Goal: Answer question/provide support: Share knowledge or assist other users

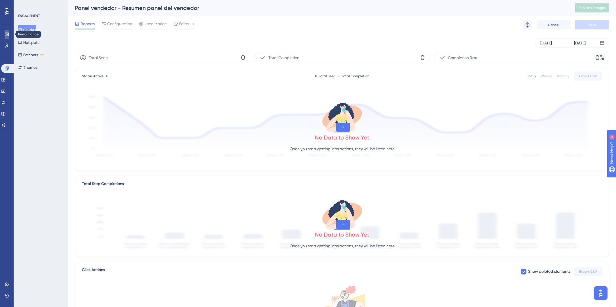
click at [5, 33] on icon at bounding box center [7, 34] width 5 height 5
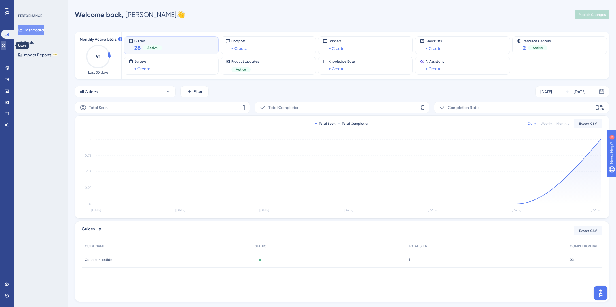
click at [5, 44] on icon at bounding box center [3, 46] width 3 height 4
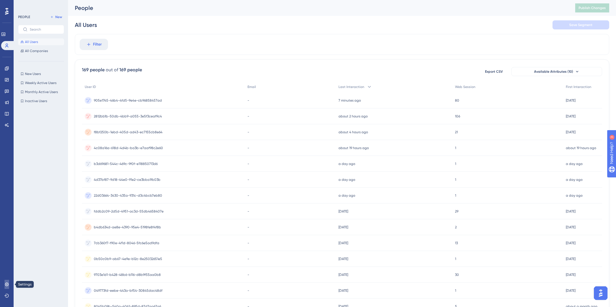
click at [6, 285] on icon at bounding box center [7, 285] width 5 height 5
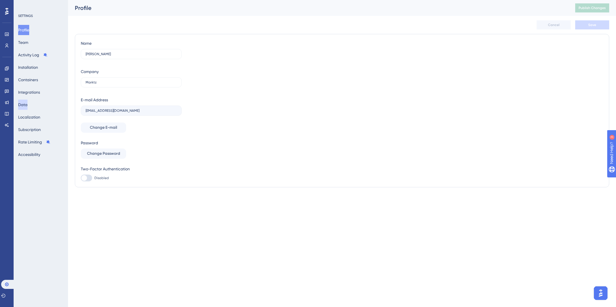
click at [27, 105] on button "Data" at bounding box center [22, 105] width 9 height 10
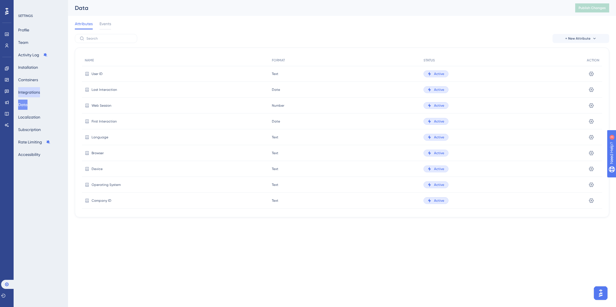
click at [31, 92] on button "Integrations" at bounding box center [29, 92] width 22 height 10
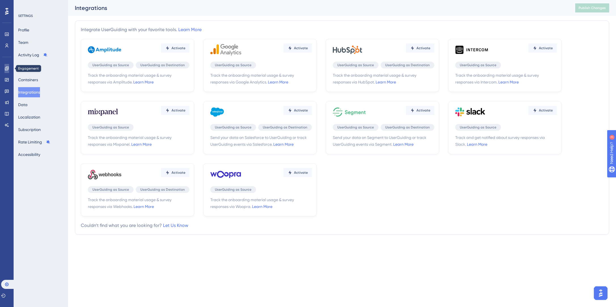
click at [8, 71] on link at bounding box center [7, 68] width 5 height 9
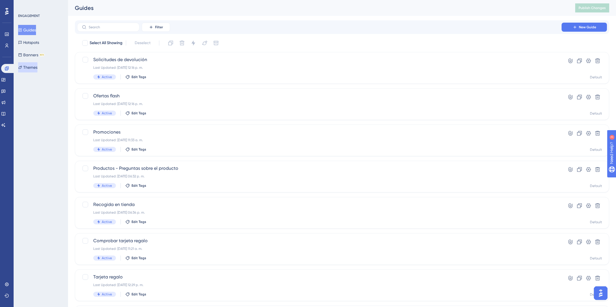
click at [22, 68] on icon at bounding box center [20, 67] width 4 height 4
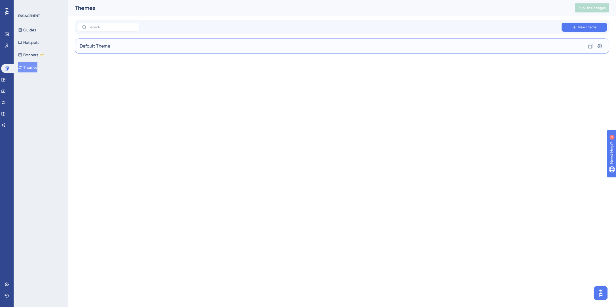
click at [190, 47] on div "Default Theme Clone Settings" at bounding box center [342, 46] width 534 height 15
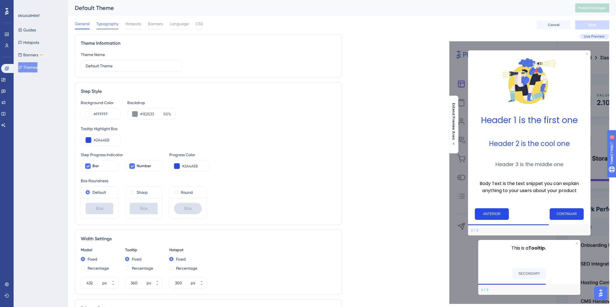
click at [112, 26] on span "Typography" at bounding box center [107, 23] width 22 height 7
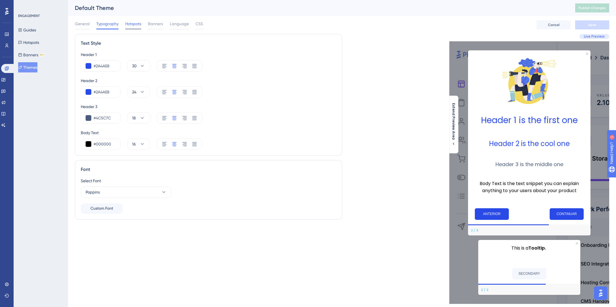
click at [140, 25] on span "Hotspots" at bounding box center [133, 23] width 16 height 7
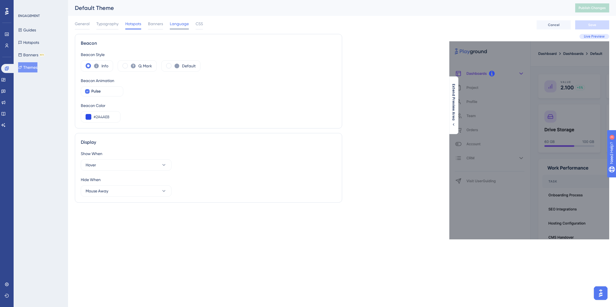
click at [171, 24] on span "Language" at bounding box center [179, 23] width 19 height 7
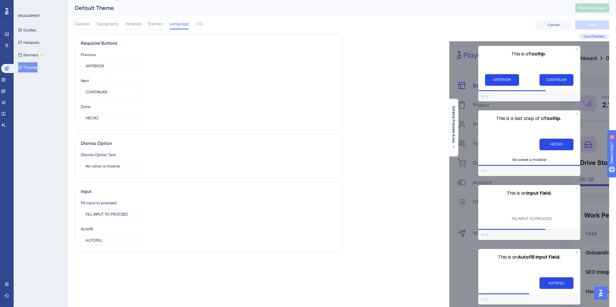
click at [194, 24] on div "General Typography Hotspots Banners Language CSS" at bounding box center [139, 24] width 128 height 9
click at [200, 24] on span "CSS" at bounding box center [199, 23] width 7 height 7
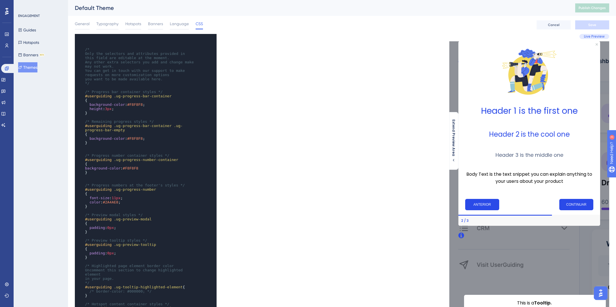
click at [163, 24] on div "General Typography Hotspots Banners Language CSS" at bounding box center [139, 24] width 128 height 9
click at [155, 25] on span "Banners" at bounding box center [155, 23] width 15 height 7
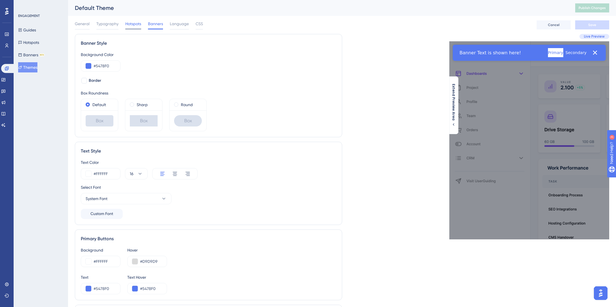
click at [139, 24] on span "Hotspots" at bounding box center [133, 23] width 16 height 7
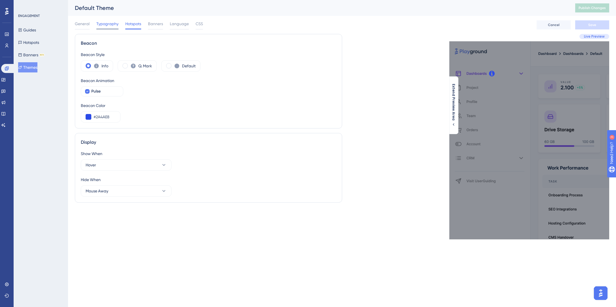
click at [113, 23] on span "Typography" at bounding box center [107, 23] width 22 height 7
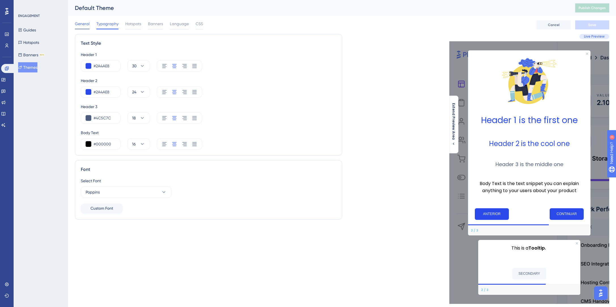
click at [88, 24] on span "General" at bounding box center [82, 23] width 15 height 7
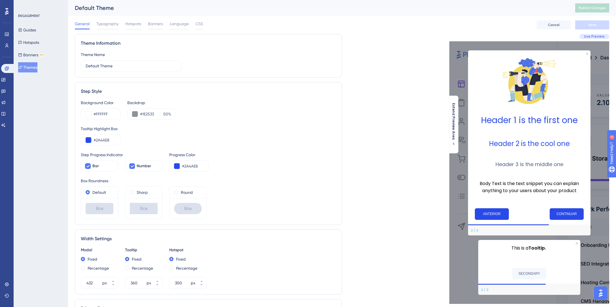
click at [599, 291] on img "Open AI Assistant Launcher" at bounding box center [600, 293] width 10 height 10
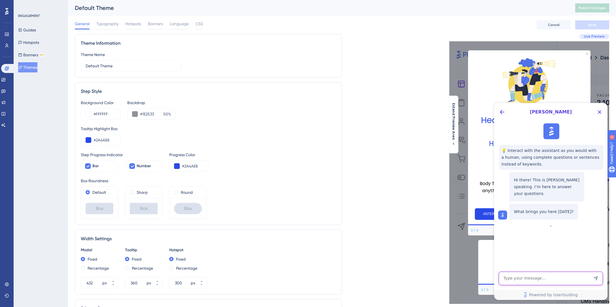
click at [543, 282] on textarea "AI Assistant Text Input" at bounding box center [550, 279] width 104 height 14
type textarea "Cómo cambio la imagen de las guias?"
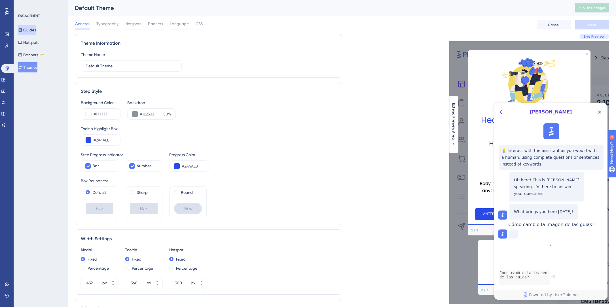
click at [36, 31] on button "Guides" at bounding box center [27, 30] width 18 height 10
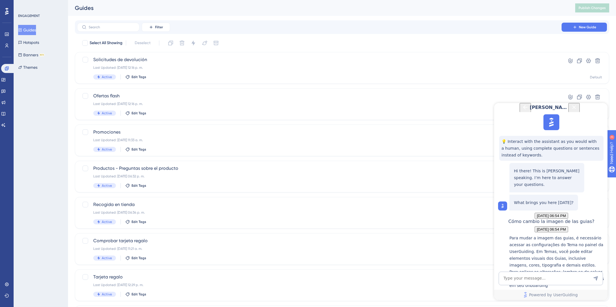
scroll to position [96, 0]
click at [538, 273] on textarea "AI Assistant Text Input" at bounding box center [550, 279] width 104 height 14
click at [32, 68] on button "Themes" at bounding box center [27, 67] width 19 height 10
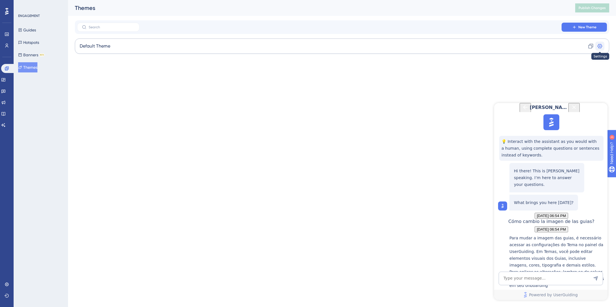
click at [602, 47] on icon at bounding box center [600, 46] width 6 height 6
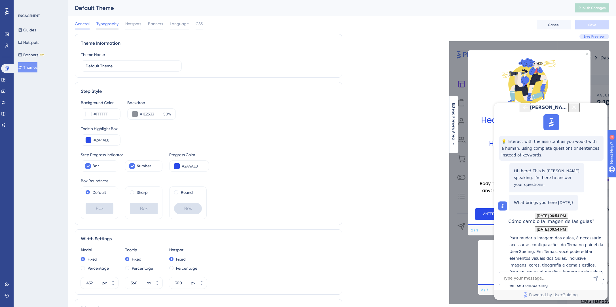
click at [102, 22] on span "Typography" at bounding box center [107, 23] width 22 height 7
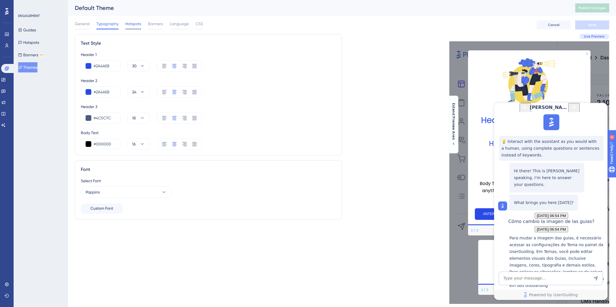
click at [133, 24] on span "Hotspots" at bounding box center [133, 23] width 16 height 7
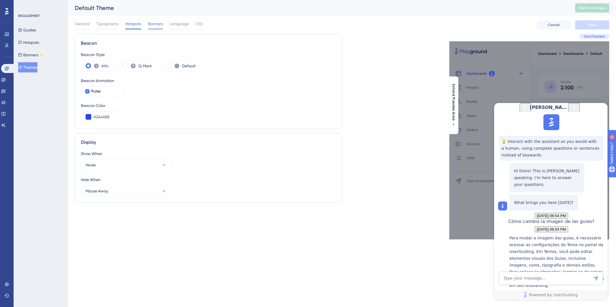
click at [148, 22] on span "Banners" at bounding box center [155, 23] width 15 height 7
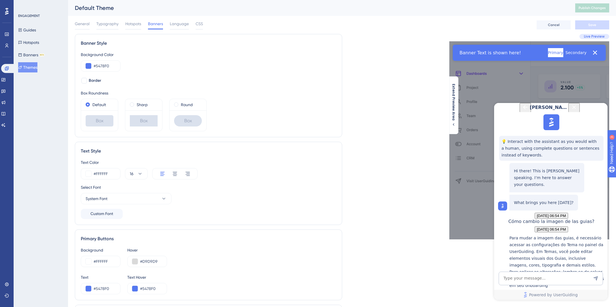
scroll to position [1, 0]
click at [186, 24] on span "Language" at bounding box center [179, 23] width 19 height 7
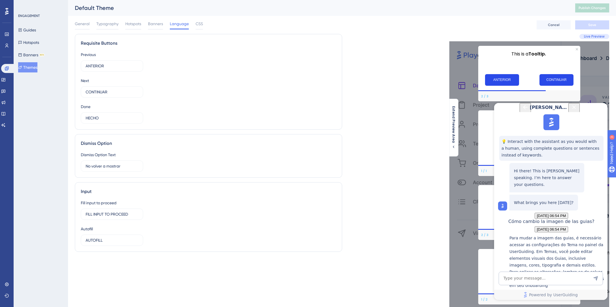
click at [203, 24] on div "General Typography Hotspots Banners Language CSS Cancel Save" at bounding box center [342, 25] width 534 height 18
click at [197, 26] on span "CSS" at bounding box center [199, 23] width 7 height 7
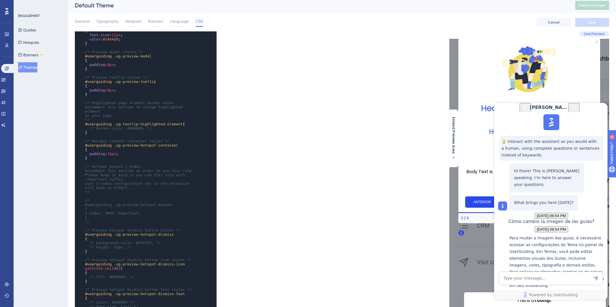
scroll to position [202, 0]
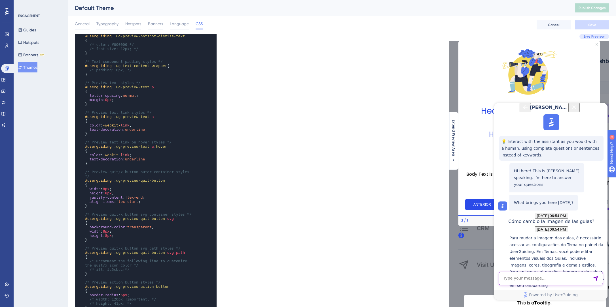
click at [540, 279] on textarea "AI Assistant Text Input" at bounding box center [550, 279] width 104 height 14
paste textarea "How do I change the image to the guides so I can make my own?"
type textarea "How do I change the image to the guides so I can make my own?"
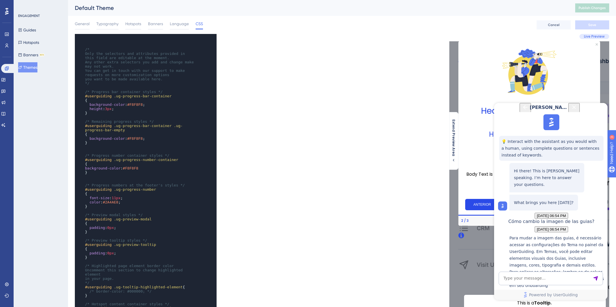
drag, startPoint x: 574, startPoint y: 230, endPoint x: 505, endPoint y: 178, distance: 86.5
copy p "To change the guide image and customize it with your own, log in to your UserGu…"
click at [545, 279] on textarea "AI Assistant Text Input" at bounding box center [550, 279] width 104 height 14
paste textarea "I'm there and the option doesn't appear to me"
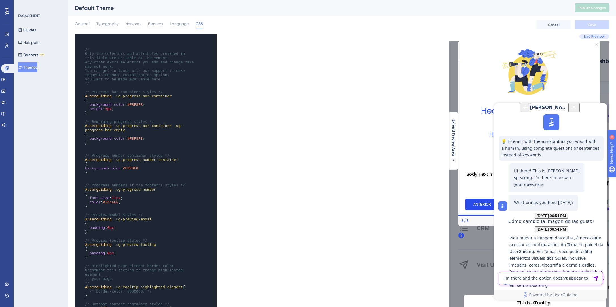
type textarea "I'm there and the option doesn't appear to me"
click at [75, 18] on div "Performance Users Engagement Widgets Feedback Product Updates Knowledge Base AI…" at bounding box center [342, 184] width 548 height 368
click at [77, 28] on div "General" at bounding box center [82, 24] width 15 height 9
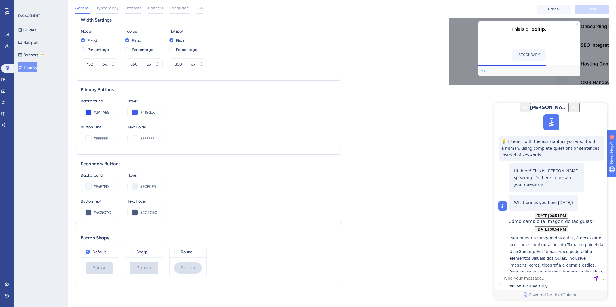
drag, startPoint x: 566, startPoint y: 230, endPoint x: 505, endPoint y: 167, distance: 88.2
copy p "If you don’t see the option to change the guide image, it could be because manu…"
click at [549, 276] on textarea "AI Assistant Text Input" at bounding box center [550, 279] width 104 height 14
paste textarea "I haven't changed anything manually, show me where the option is exactly."
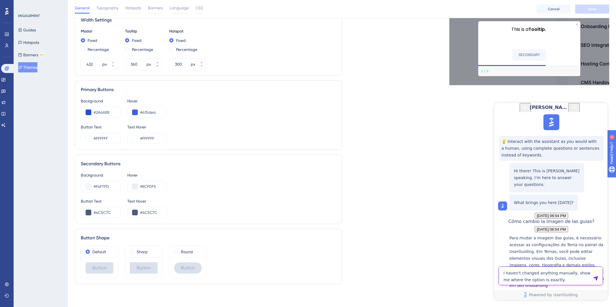
type textarea "I haven't changed anything manually, show me where the option is exactly."
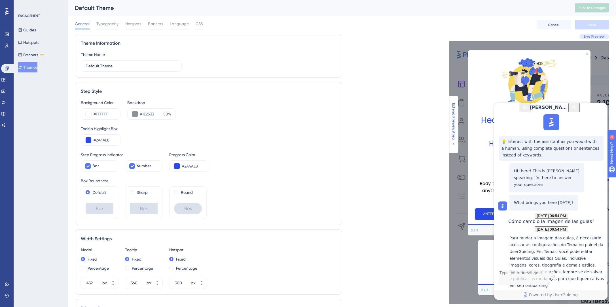
click at [456, 114] on button "Extend Preview Area" at bounding box center [453, 124] width 9 height 43
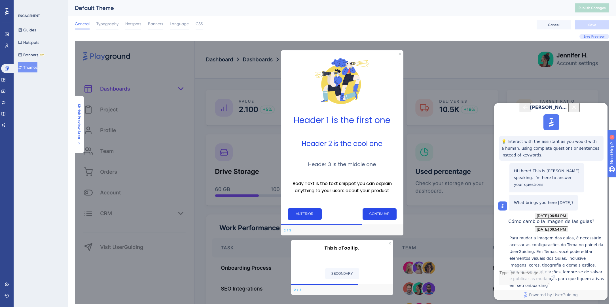
click at [80, 105] on span "Shrink Preview Area" at bounding box center [79, 121] width 5 height 35
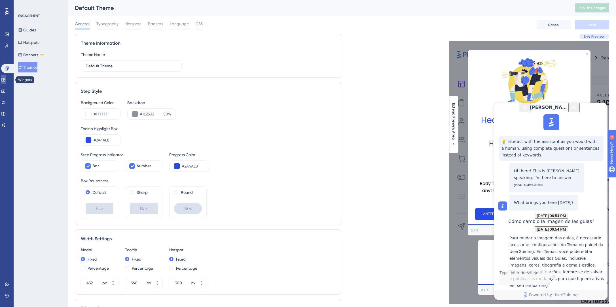
click at [4, 78] on link at bounding box center [3, 79] width 5 height 9
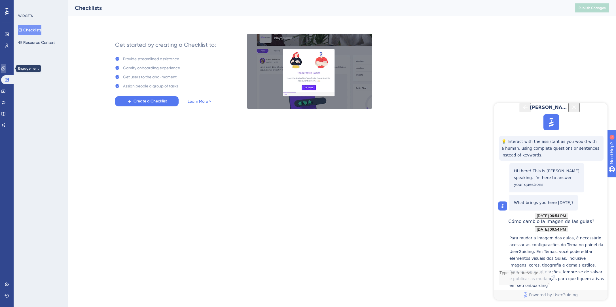
click at [6, 69] on link at bounding box center [3, 68] width 5 height 9
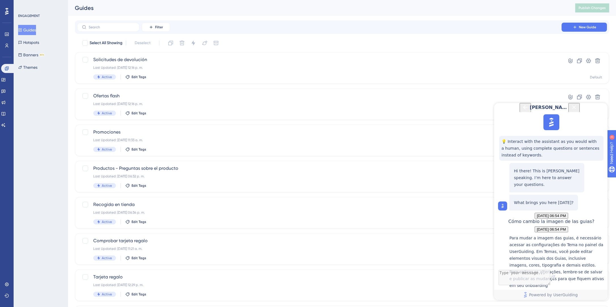
click at [29, 30] on button "Guides" at bounding box center [27, 30] width 18 height 10
click at [88, 60] on div at bounding box center [85, 60] width 6 height 6
click at [86, 59] on icon at bounding box center [85, 60] width 3 height 5
checkbox input "false"
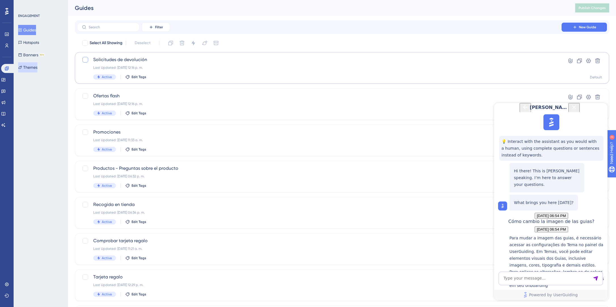
click at [35, 71] on button "Themes" at bounding box center [27, 67] width 19 height 10
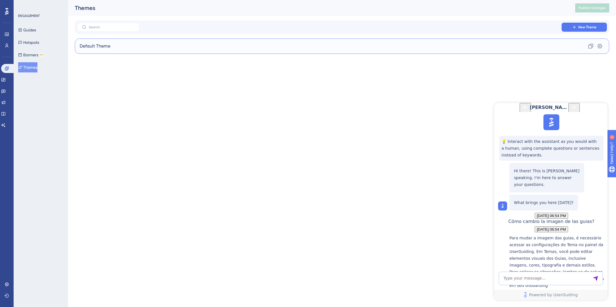
click at [99, 47] on span "Default Theme" at bounding box center [95, 46] width 31 height 7
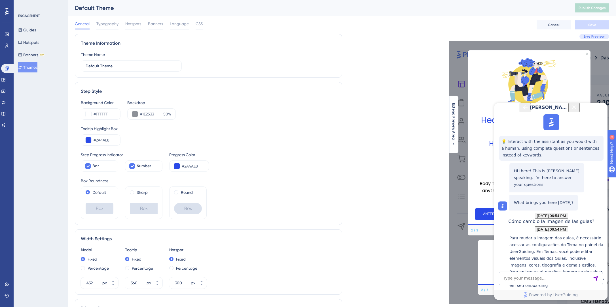
scroll to position [543, 0]
drag, startPoint x: 582, startPoint y: 250, endPoint x: 511, endPoint y: 151, distance: 122.4
copy div "According to our documentation, there isn’t a separate, dedicated field labeled…"
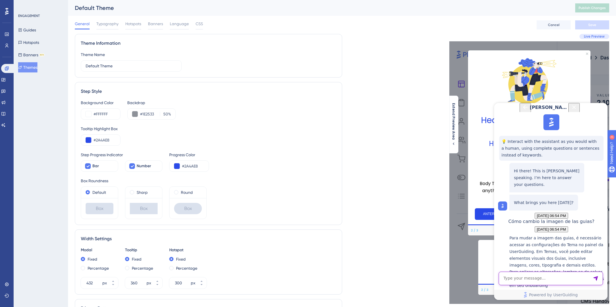
click at [521, 277] on textarea "AI Assistant Text Input" at bounding box center [550, 279] width 104 height 14
paste textarea "Tell me exactly how I can put the image I want to the guides"
type textarea "Tell me exactly how I can put the image I want to the guides"
drag, startPoint x: 528, startPoint y: 214, endPoint x: 502, endPoint y: 157, distance: 62.9
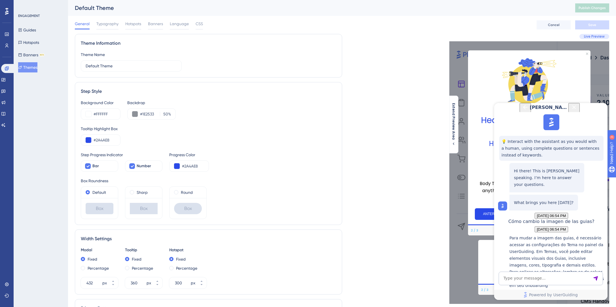
copy div "There isn’t a built-in field to simply upload and change the guide image. To di…"
drag, startPoint x: 520, startPoint y: 214, endPoint x: 510, endPoint y: 190, distance: 25.7
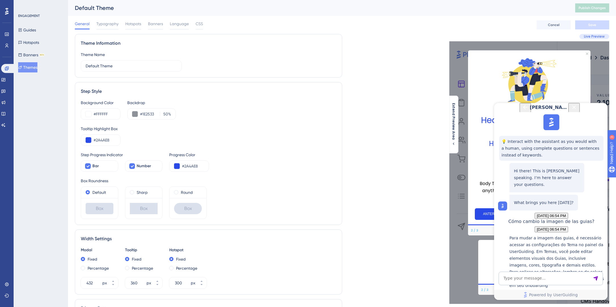
copy p ".guide-banner { background-image: url('YOUR_IMAGE_URL'); }"
click at [203, 24] on div "General Typography Hotspots Banners Language CSS Cancel Save" at bounding box center [342, 25] width 534 height 18
click at [200, 25] on span "CSS" at bounding box center [199, 23] width 7 height 7
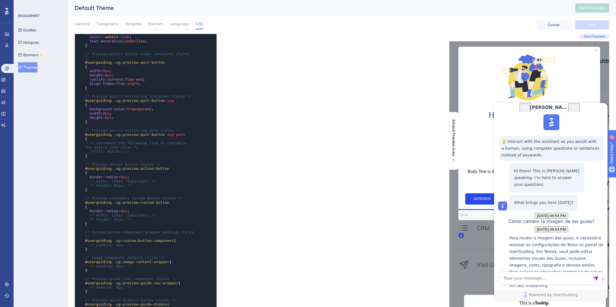
scroll to position [572, 0]
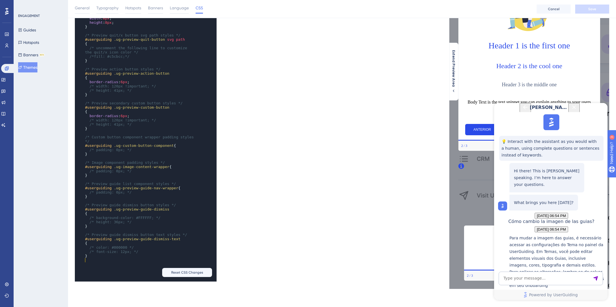
click at [123, 256] on pre "}" at bounding box center [140, 256] width 112 height 4
click at [109, 261] on div "xxxxxxxxxx background-color : #F8F8F8 /* font-size: 12px; */ } ​ /* Text compon…" at bounding box center [138, 47] width 126 height 447
click at [168, 262] on span "'YOUR_IMAGE_URL'" at bounding box center [151, 263] width 35 height 4
type textarea "YOUR_IMAGE_URL"
drag, startPoint x: 169, startPoint y: 262, endPoint x: 138, endPoint y: 262, distance: 30.6
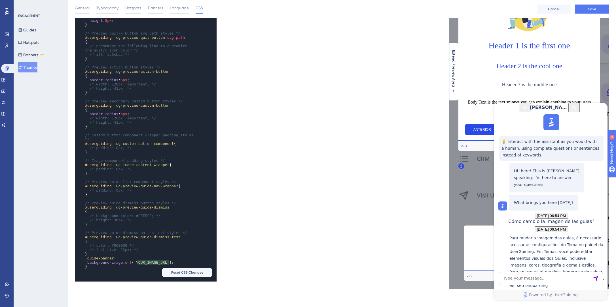
click at [138, 262] on span "'YOUR_IMAGE_URL'" at bounding box center [151, 263] width 35 height 4
click at [587, 11] on button "Save" at bounding box center [592, 9] width 34 height 9
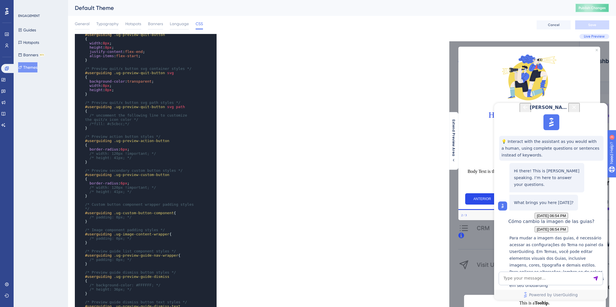
click at [596, 6] on button "Publish Changes" at bounding box center [592, 7] width 34 height 9
click at [360, 190] on div "Live Preview Extend Preview Area" at bounding box center [475, 196] width 267 height 325
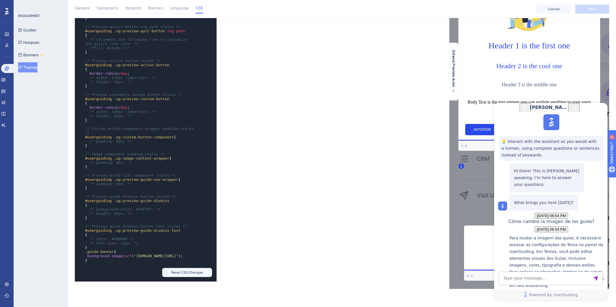
scroll to position [580, 0]
click at [540, 279] on textarea "AI Assistant Text Input" at bounding box center [550, 279] width 104 height 14
paste textarea "I added that line to the css and it doesn't work, it doesn't show the image I w…"
type textarea "I added that line to the css and it doesn't work, it doesn't show the image I w…"
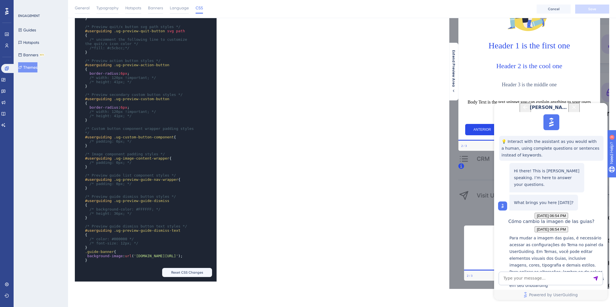
click at [137, 254] on span "'[DOMAIN_NAME][URL]'" at bounding box center [156, 256] width 44 height 4
click at [588, 10] on span "Save" at bounding box center [592, 9] width 8 height 5
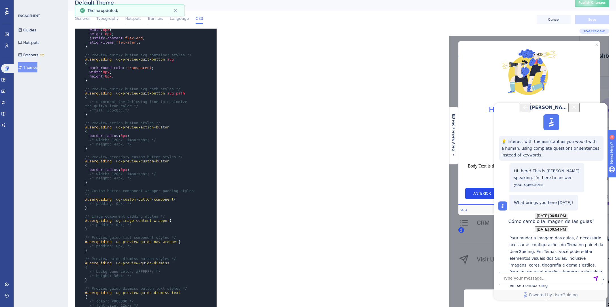
scroll to position [0, 0]
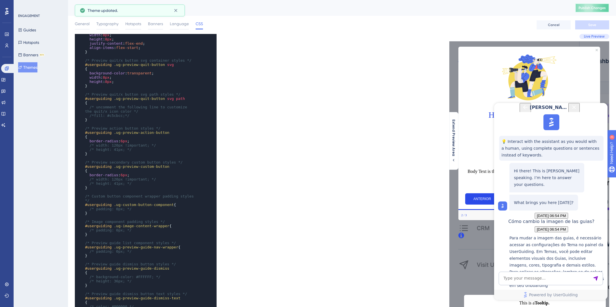
click at [593, 10] on span "Publish Changes" at bounding box center [591, 8] width 27 height 5
drag, startPoint x: 564, startPoint y: 205, endPoint x: 557, endPoint y: 198, distance: 9.4
copy p ") !important; background-size: cover;"
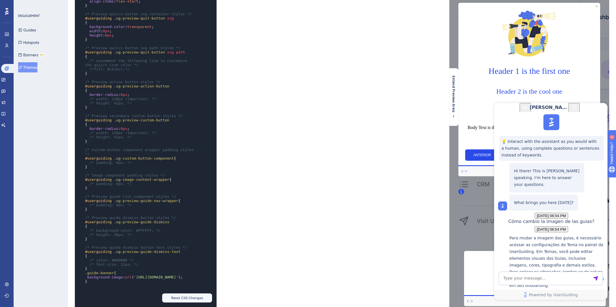
scroll to position [72, 0]
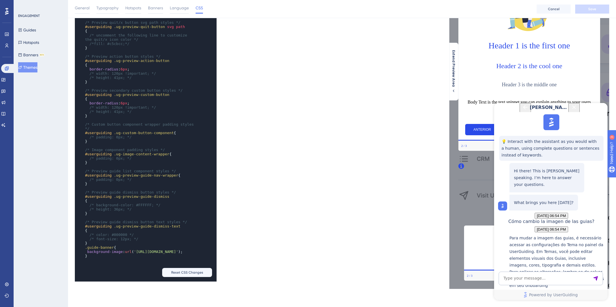
type textarea ")"
drag, startPoint x: 165, startPoint y: 254, endPoint x: 183, endPoint y: 273, distance: 26.2
click at [162, 254] on span "background-image : url ( '[URL][DOMAIN_NAME]' );" at bounding box center [134, 252] width 98 height 4
paste textarea "Code editor"
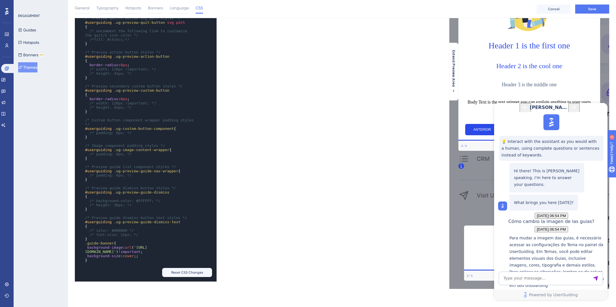
scroll to position [928, 0]
click at [582, 5] on button "Save" at bounding box center [592, 9] width 34 height 9
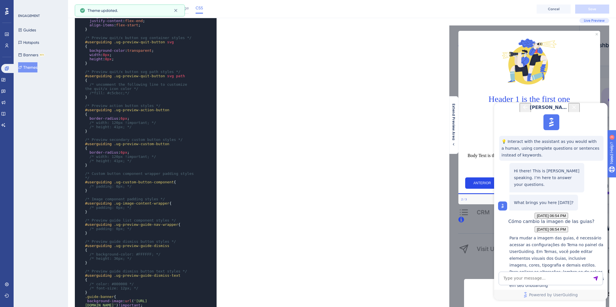
scroll to position [0, 0]
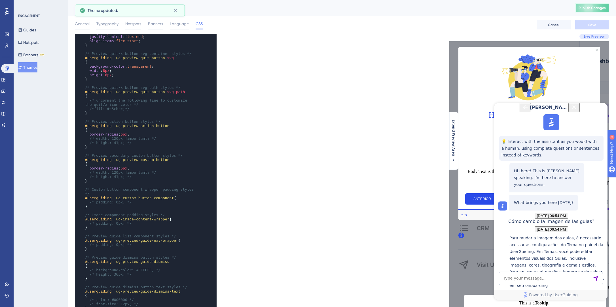
click at [593, 10] on span "Publish Changes" at bounding box center [591, 8] width 27 height 5
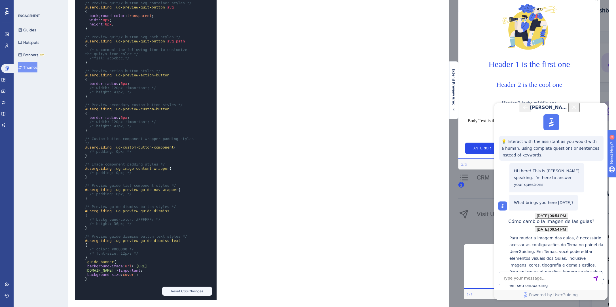
scroll to position [72, 0]
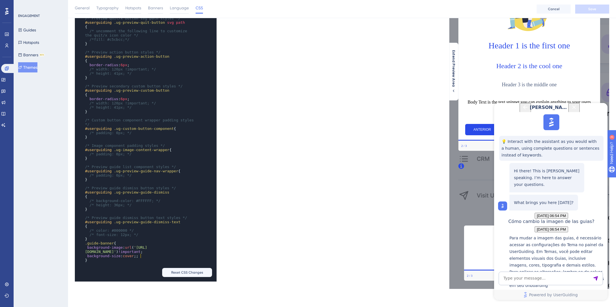
click at [142, 254] on pre "background-size : cover ;;" at bounding box center [140, 256] width 112 height 4
click at [580, 11] on button "Save" at bounding box center [592, 9] width 34 height 9
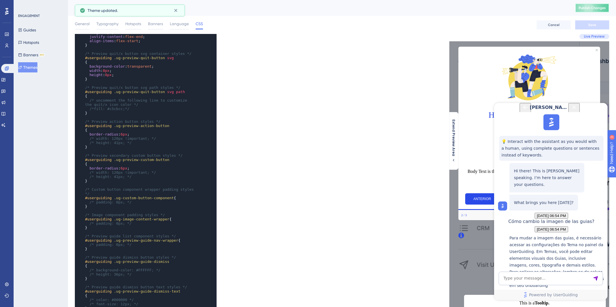
click at [591, 8] on span "Publish Changes" at bounding box center [591, 8] width 27 height 5
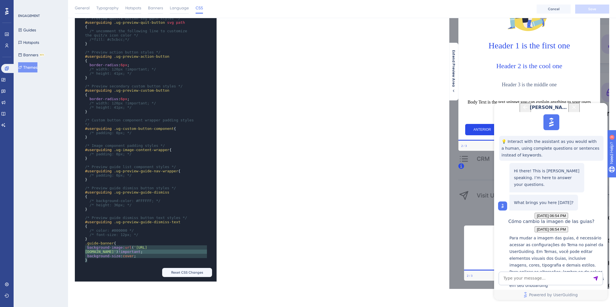
type textarea ".guide-banner { background-image: url('[URL][DOMAIN_NAME]') !important; backgro…"
drag, startPoint x: 113, startPoint y: 258, endPoint x: 84, endPoint y: 243, distance: 33.3
click at [84, 243] on div "x } ​ /* Preview text link on hover styles */ #userguiding .ug-preview-text a :…" at bounding box center [138, 81] width 126 height 379
click at [147, 250] on span "'[URL][DOMAIN_NAME]'" at bounding box center [116, 250] width 62 height 9
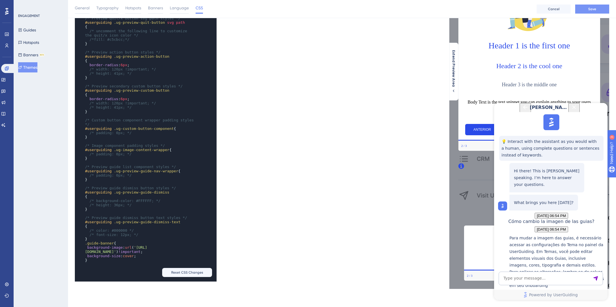
click at [599, 11] on button "Save" at bounding box center [592, 9] width 34 height 9
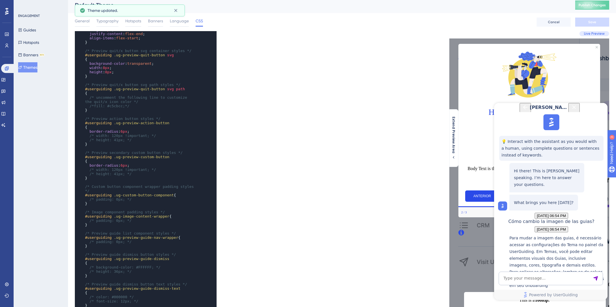
scroll to position [0, 0]
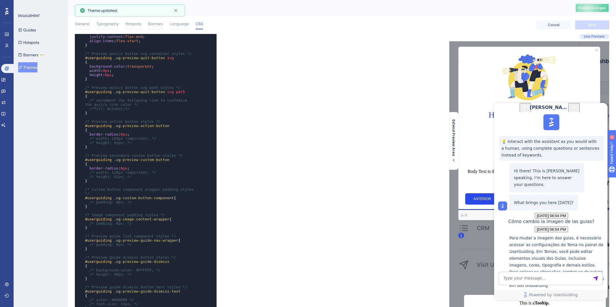
click at [590, 7] on span "Publish Changes" at bounding box center [591, 8] width 27 height 5
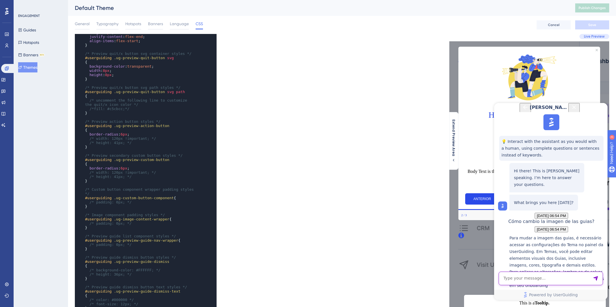
click at [545, 278] on textarea "AI Assistant Text Input" at bounding box center [550, 279] width 104 height 14
type textarea "Dont work"
drag, startPoint x: 552, startPoint y: 205, endPoint x: 507, endPoint y: 179, distance: 51.4
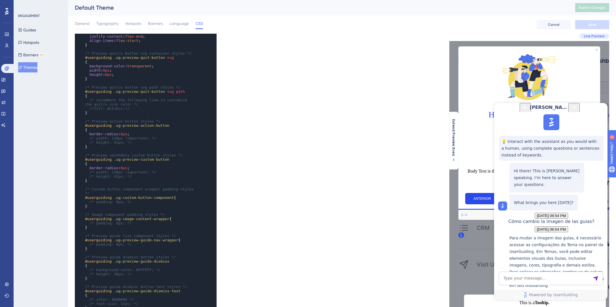
copy p ".guide-header, .guideBanner, .your-custom-class { background-image: url('YOUR_I…"
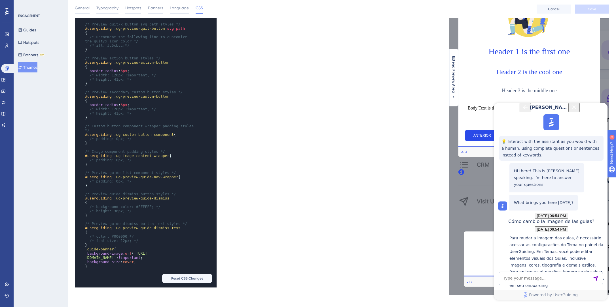
scroll to position [72, 0]
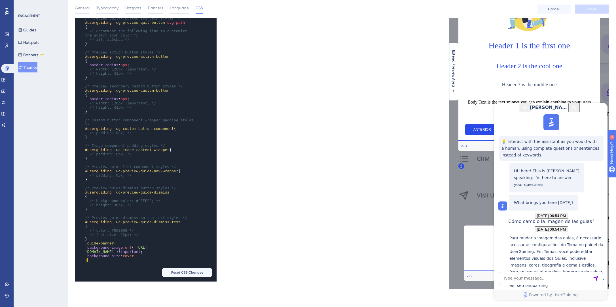
click at [129, 263] on div "x } ​ /* Preview text link on hover styles */ #userguiding .ug-preview-text a :…" at bounding box center [138, 81] width 126 height 379
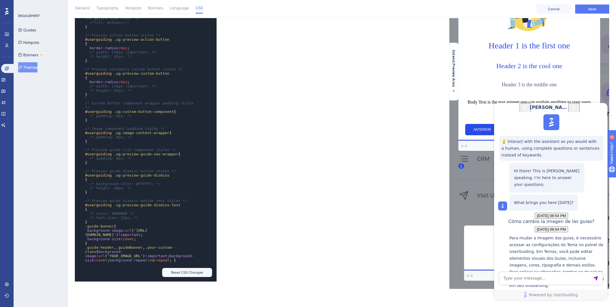
scroll to position [605, 0]
type textarea "[URL][DOMAIN_NAME]"
drag, startPoint x: 160, startPoint y: 233, endPoint x: 97, endPoint y: 233, distance: 63.2
click at [97, 233] on span "'[URL][DOMAIN_NAME]'" at bounding box center [116, 233] width 62 height 9
type textarea "YOUR_IMAGE_URL"
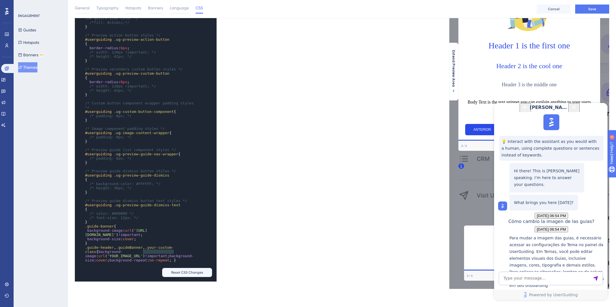
drag, startPoint x: 174, startPoint y: 250, endPoint x: 143, endPoint y: 250, distance: 30.9
click at [143, 254] on span "'YOUR_IMAGE_URL'" at bounding box center [124, 256] width 35 height 4
paste textarea "Code editor"
click at [602, 10] on button "Save" at bounding box center [592, 9] width 34 height 9
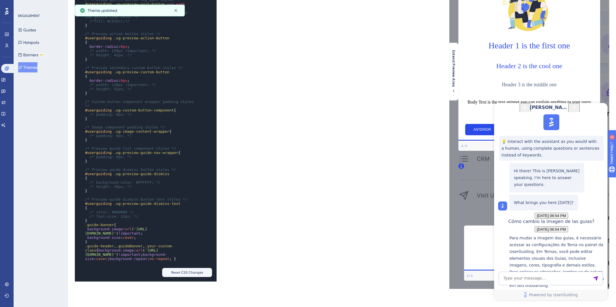
scroll to position [0, 0]
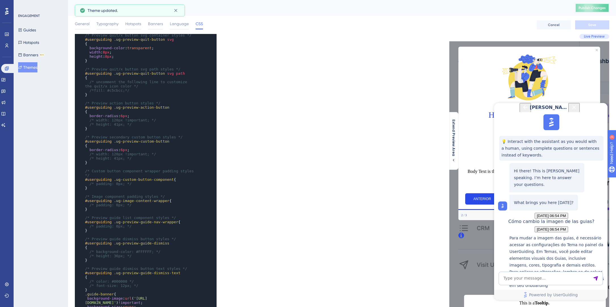
click at [590, 9] on span "Publish Changes" at bounding box center [591, 8] width 27 height 5
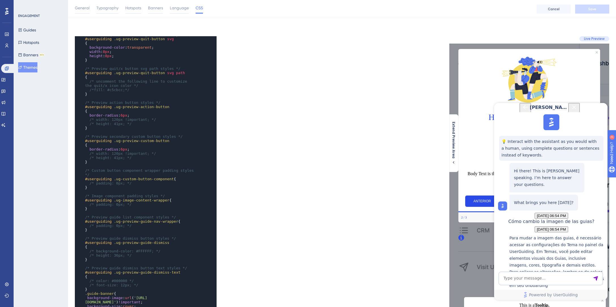
scroll to position [72, 0]
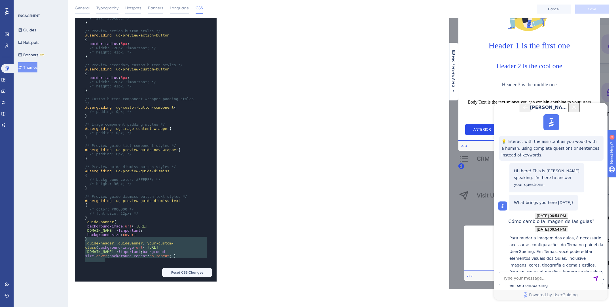
type textarea ".guide-header, .guideBanner, .your-custom-class {  background-image: url('[URL]…"
drag, startPoint x: 126, startPoint y: 262, endPoint x: 79, endPoint y: 241, distance: 51.5
click at [79, 241] on div "x } ​ /* Preview text link on hover styles */ #userguiding .ug-preview-text a :…" at bounding box center [138, 69] width 126 height 396
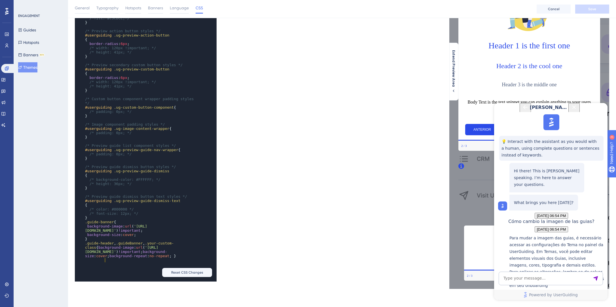
click at [119, 258] on pre ".guide-header , .guideBanner , .your-custom-class {   background-image : url ( …" at bounding box center [140, 249] width 112 height 17
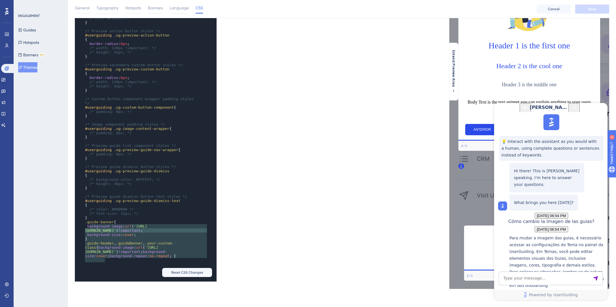
type textarea ".guide-banner { background-image: url('[URL][DOMAIN_NAME]') !important; backgro…"
drag, startPoint x: 117, startPoint y: 259, endPoint x: 85, endPoint y: 221, distance: 50.3
click at [85, 220] on div "} ​ /* Preview text link on hover styles */ #userguiding .ug-preview-text a : h…" at bounding box center [140, 69] width 112 height 378
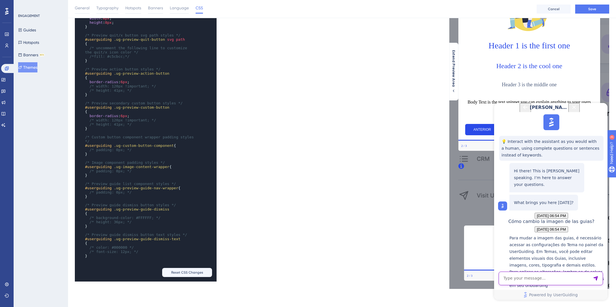
drag, startPoint x: 529, startPoint y: 277, endPoint x: 578, endPoint y: 209, distance: 83.1
click at [529, 277] on textarea "AI Assistant Text Input" at bounding box center [550, 279] width 104 height 14
click at [577, 111] on icon "Close Button" at bounding box center [573, 107] width 7 height 7
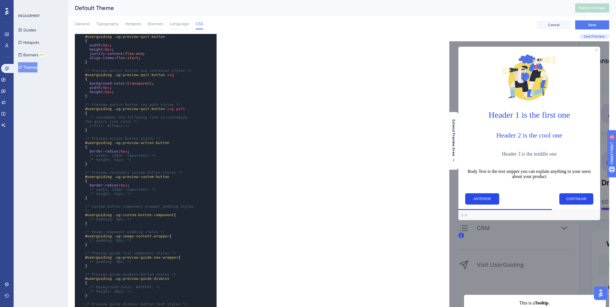
scroll to position [72, 0]
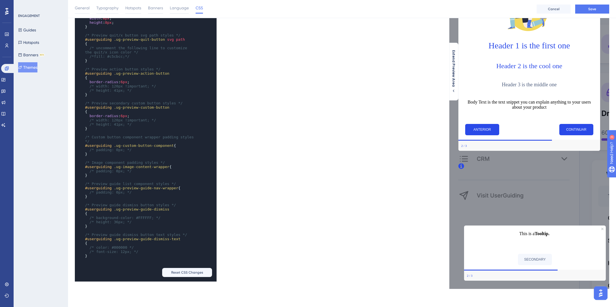
click at [120, 258] on pre "​" at bounding box center [140, 260] width 112 height 4
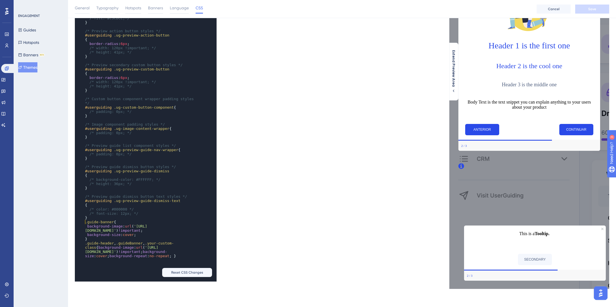
click at [359, 118] on div "Live Preview Extend Preview Area" at bounding box center [475, 127] width 267 height 325
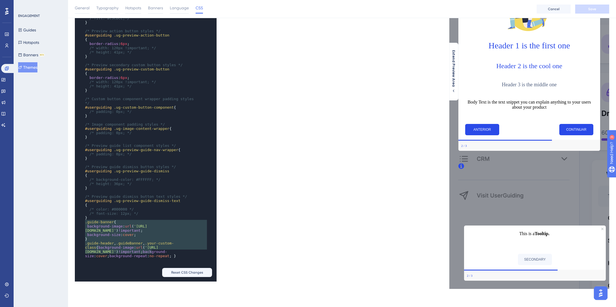
type textarea ".guide-banner { background-image: url('[URL][DOMAIN_NAME]') !important; backgro…"
drag, startPoint x: 84, startPoint y: 220, endPoint x: 138, endPoint y: 262, distance: 68.9
click at [138, 262] on div "x text-decoration : underline ; } ​ /* Preview text link on hover styles */ #us…" at bounding box center [138, 67] width 126 height 401
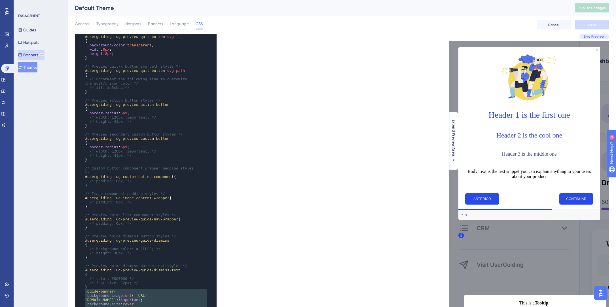
click at [27, 56] on button "Banners BETA" at bounding box center [31, 55] width 26 height 10
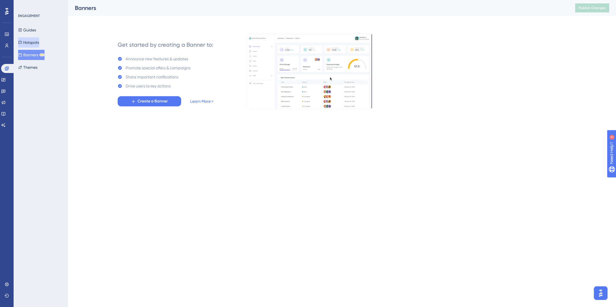
click at [26, 40] on button "Hotspots" at bounding box center [28, 42] width 21 height 10
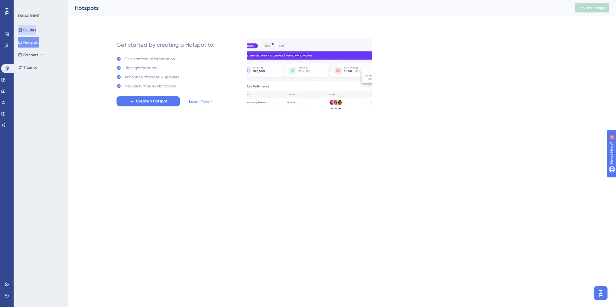
click at [32, 28] on button "Guides" at bounding box center [27, 30] width 18 height 10
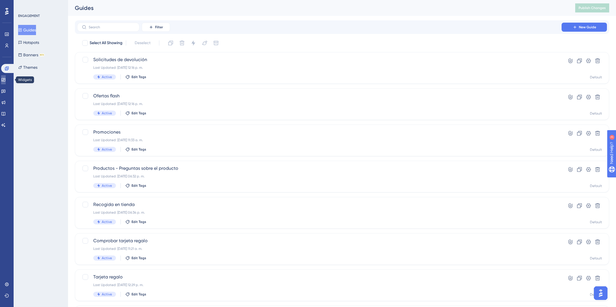
click at [6, 78] on icon at bounding box center [3, 80] width 5 height 5
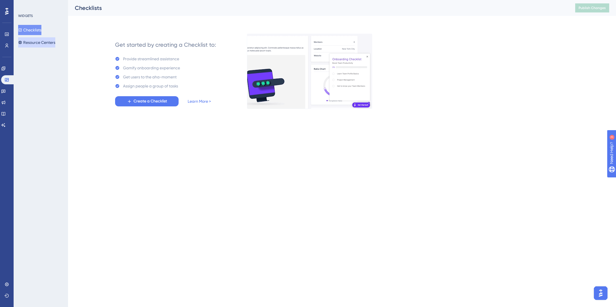
click at [47, 44] on button "Resource Centers" at bounding box center [36, 42] width 37 height 10
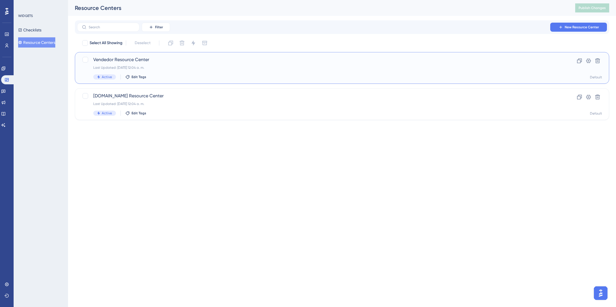
click at [183, 71] on div "Vendedor Resource Center Last Updated: [DATE] 12:04 a. m. Active Edit Tags" at bounding box center [319, 67] width 452 height 23
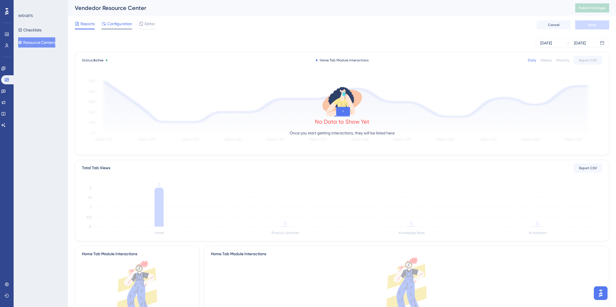
click at [123, 25] on span "Configuration" at bounding box center [119, 23] width 25 height 7
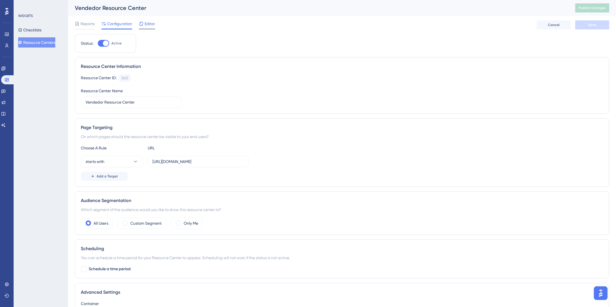
click at [140, 26] on icon at bounding box center [141, 24] width 5 height 5
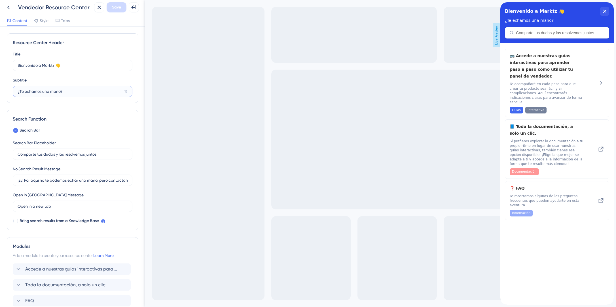
drag, startPoint x: 61, startPoint y: 92, endPoint x: 25, endPoint y: 93, distance: 36.0
click at [25, 93] on input "¿Te echamos una mano?" at bounding box center [70, 91] width 105 height 6
type input "¿Te ayudo?"
click at [118, 7] on span "Save" at bounding box center [116, 7] width 9 height 7
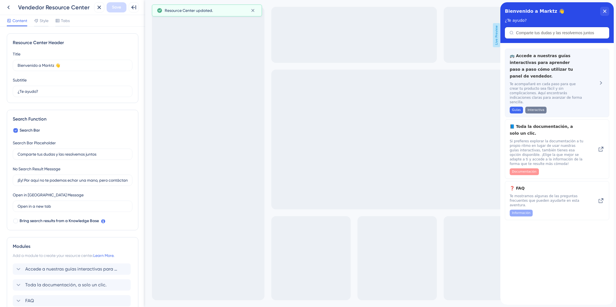
click at [543, 90] on span "Te acompañaré en cada paso para que crear tu producto sea fácil y sin complicac…" at bounding box center [547, 93] width 76 height 23
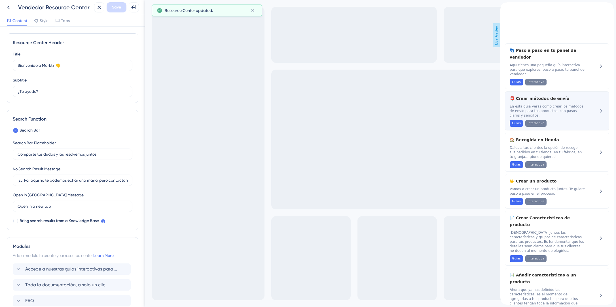
click at [538, 95] on div "📮 Crear métodos de envío En esta guía verás cómo crear los métodos de envío par…" at bounding box center [547, 111] width 76 height 32
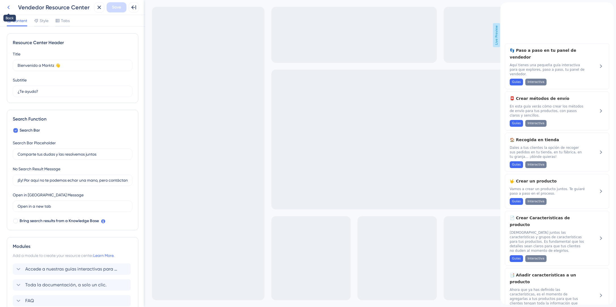
click at [12, 9] on icon at bounding box center [8, 7] width 7 height 7
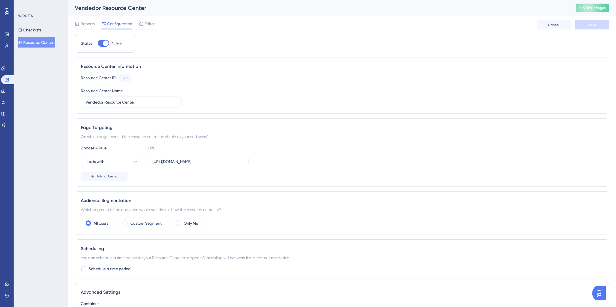
click at [594, 8] on span "Publish Changes" at bounding box center [591, 8] width 27 height 5
